Goal: Task Accomplishment & Management: Use online tool/utility

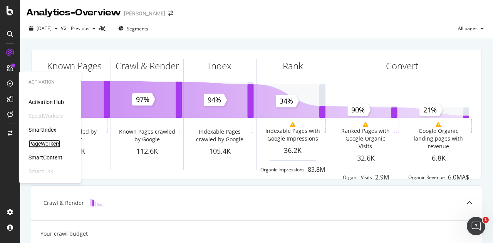
click at [52, 143] on div "PageWorkers" at bounding box center [45, 144] width 32 height 8
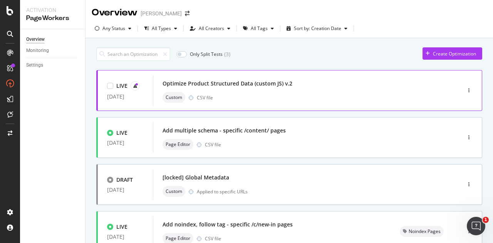
click at [282, 79] on div "Optimize Product Structured Data (custom JS) v.2" at bounding box center [296, 83] width 266 height 11
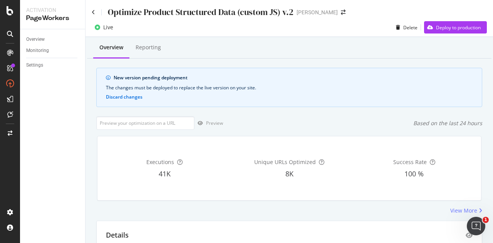
click at [333, 131] on div "Executions 41K Unique URLs Optimized 8K Success Rate 100 %" at bounding box center [289, 168] width 394 height 77
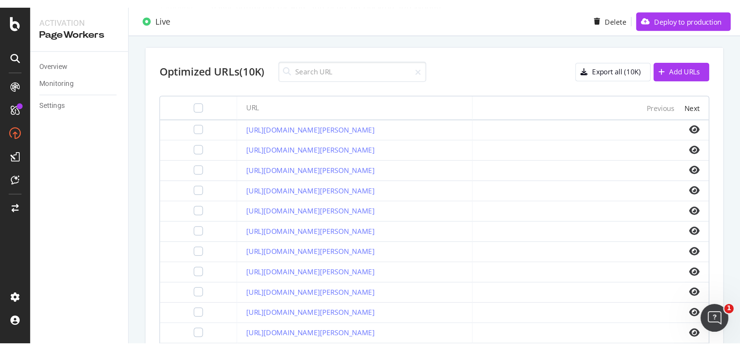
scroll to position [258, 0]
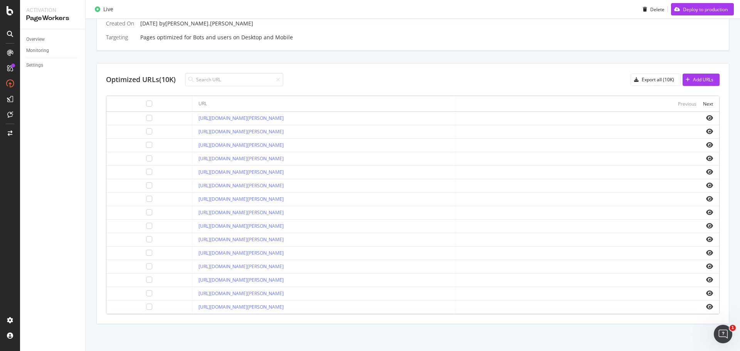
click at [370, 57] on div "Details Name Optimize Product Structured Data (custom JS) v.2 Type Custom Creat…" at bounding box center [412, 143] width 633 height 361
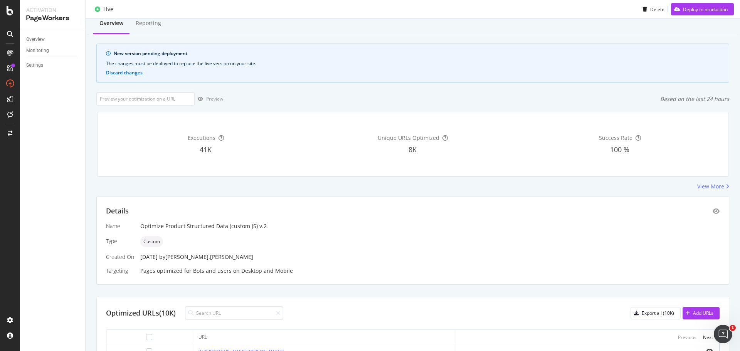
scroll to position [0, 0]
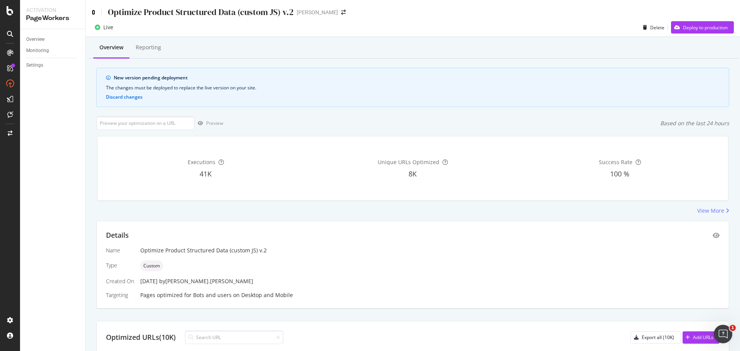
click at [93, 13] on icon at bounding box center [93, 12] width 3 height 5
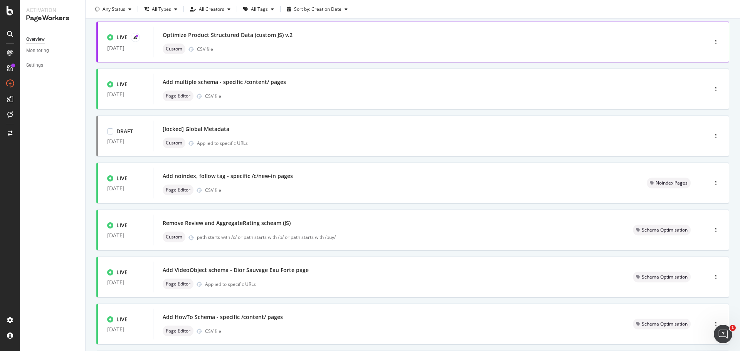
scroll to position [40, 0]
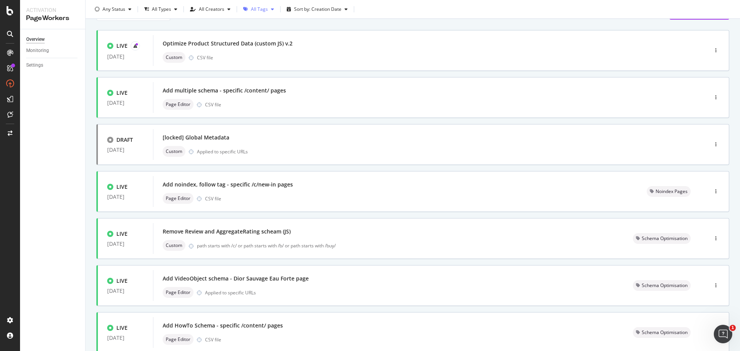
click at [257, 13] on div "All Tags" at bounding box center [258, 9] width 37 height 12
click at [267, 103] on div "Schema Optimisation" at bounding box center [277, 102] width 46 height 7
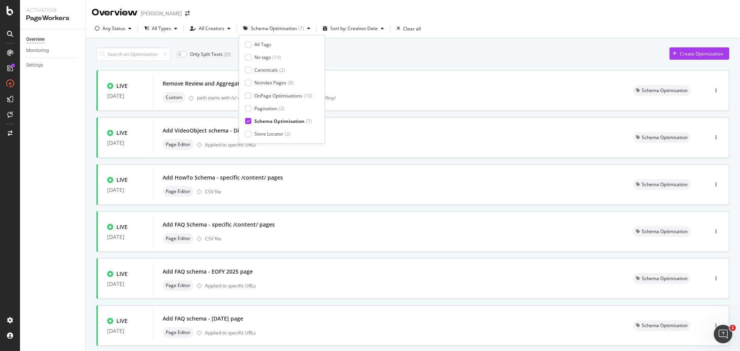
click at [356, 47] on div "Only Split Tests ( 0 ) Create Optimization LIVE [DATE] Remove Review and Aggreg…" at bounding box center [412, 230] width 633 height 372
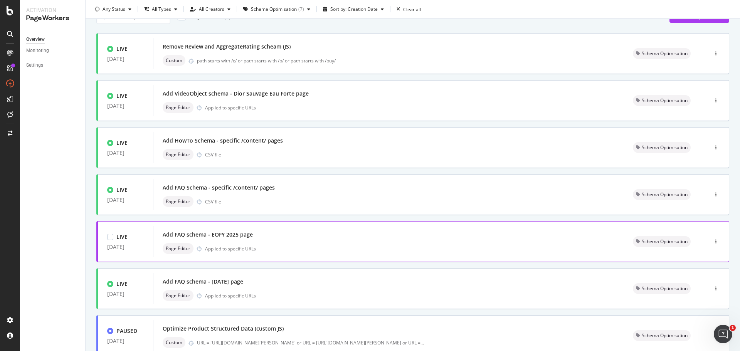
scroll to position [77, 0]
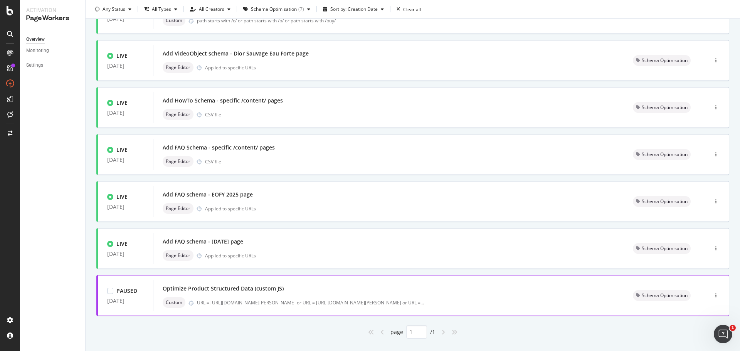
click at [323, 243] on div "Custom URL = [URL][DOMAIN_NAME][PERSON_NAME] or URL = [URL][DOMAIN_NAME][PERSON…" at bounding box center [389, 302] width 452 height 11
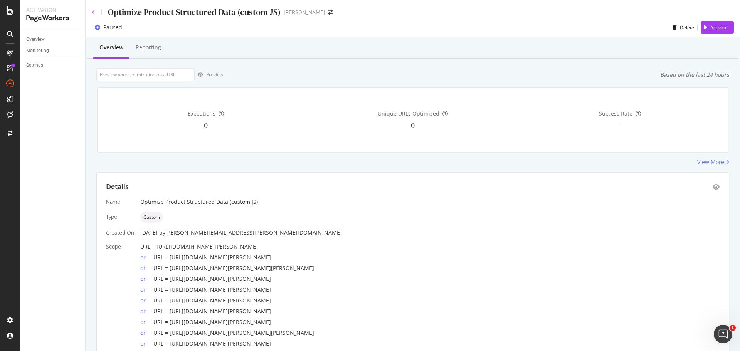
click at [94, 15] on div "Optimize Product Structured Data (custom JS)" at bounding box center [186, 12] width 189 height 12
click at [92, 10] on icon at bounding box center [93, 12] width 3 height 5
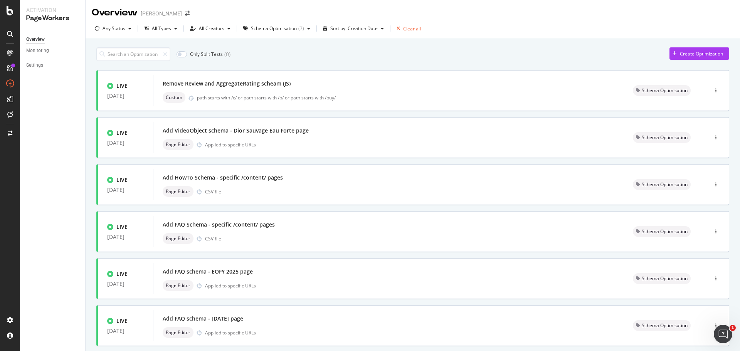
click at [396, 29] on icon "button" at bounding box center [397, 28] width 3 height 5
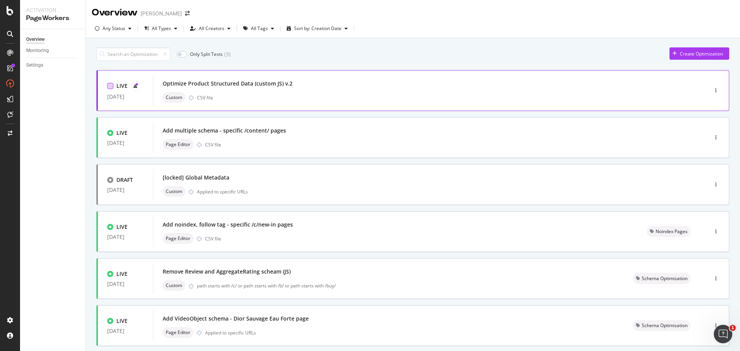
click at [112, 86] on div at bounding box center [110, 86] width 6 height 6
click at [257, 54] on div "Edit tags" at bounding box center [258, 54] width 18 height 7
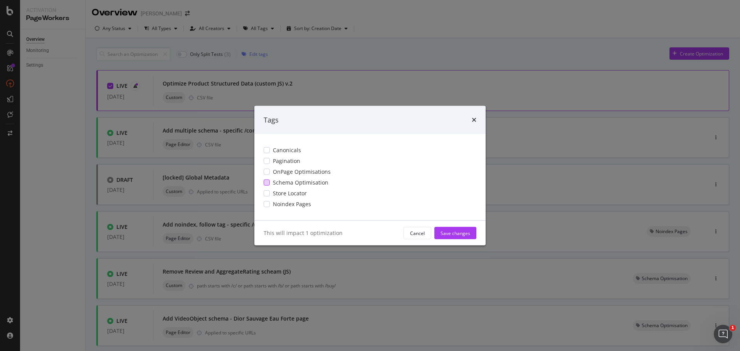
click at [292, 179] on span "Schema Optimisation" at bounding box center [300, 183] width 55 height 8
click at [452, 235] on div "Save changes" at bounding box center [455, 233] width 30 height 7
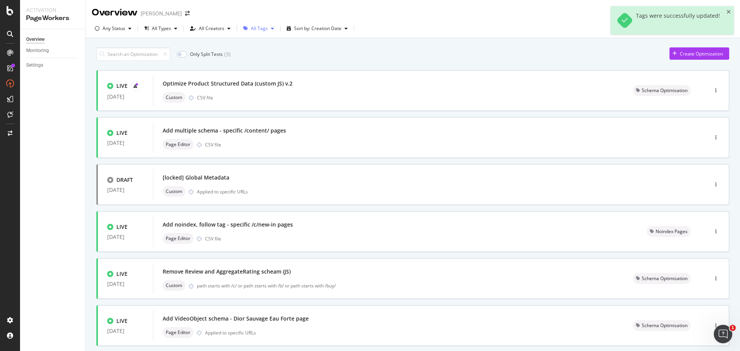
click at [251, 29] on div "All Tags" at bounding box center [259, 28] width 17 height 5
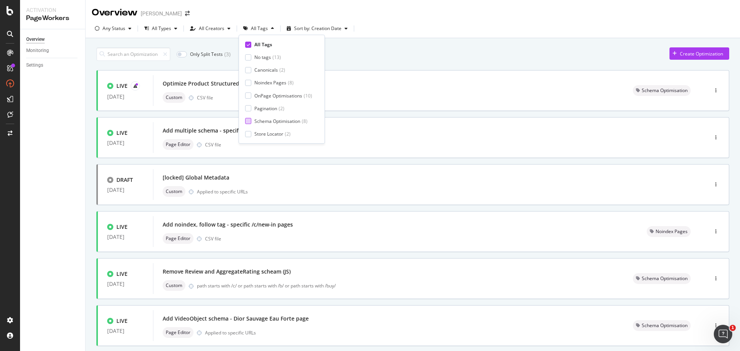
click at [273, 121] on div "Schema Optimisation" at bounding box center [277, 121] width 46 height 7
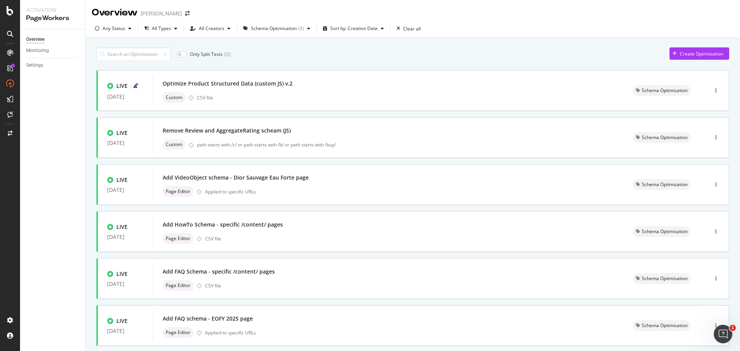
click at [380, 51] on div "Only Split Tests ( 0 ) Create Optimization" at bounding box center [412, 53] width 633 height 13
click at [286, 87] on div "Optimize Product Structured Data (custom JS) v.2" at bounding box center [228, 84] width 130 height 8
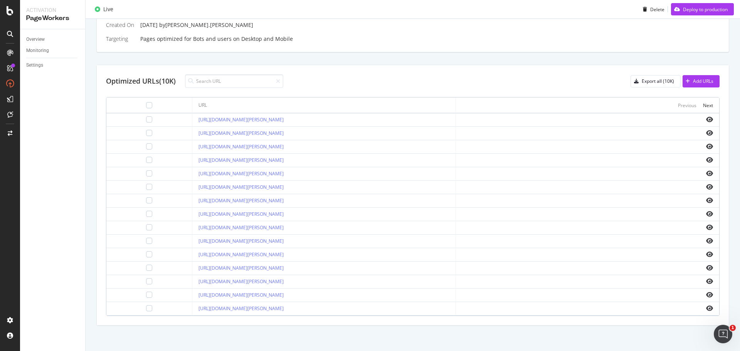
scroll to position [258, 0]
click at [493, 243] on icon "eye" at bounding box center [709, 253] width 7 height 6
